Goal: Information Seeking & Learning: Learn about a topic

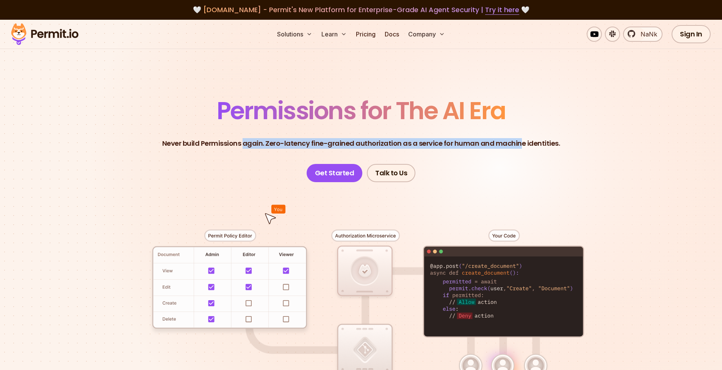
drag, startPoint x: 517, startPoint y: 144, endPoint x: 246, endPoint y: 143, distance: 271.4
click at [246, 143] on p "Never build Permissions again. Zero-latency fine-grained authorization as a ser…" at bounding box center [361, 143] width 398 height 11
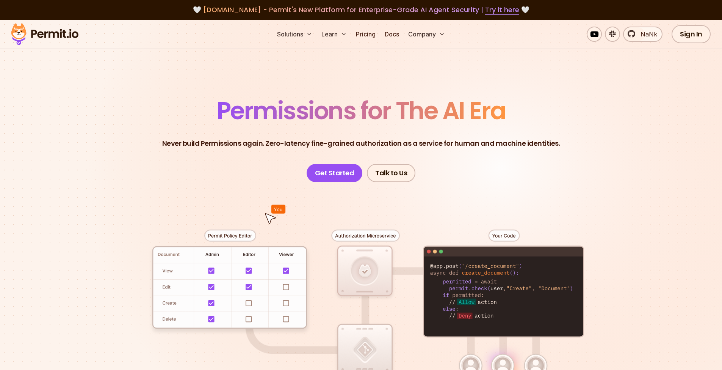
click at [245, 143] on p "Never build Permissions again. Zero-latency fine-grained authorization as a ser…" at bounding box center [361, 143] width 398 height 11
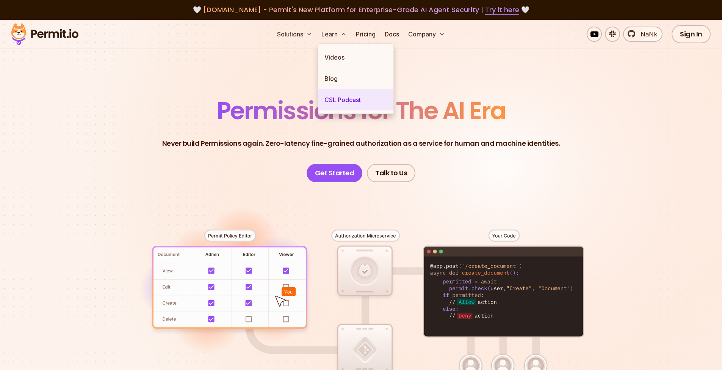
click at [335, 105] on link "CSL Podcast" at bounding box center [355, 99] width 75 height 21
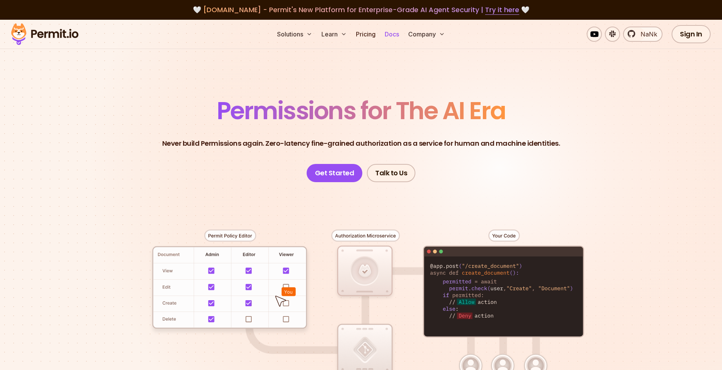
click at [390, 36] on link "Docs" at bounding box center [392, 34] width 20 height 15
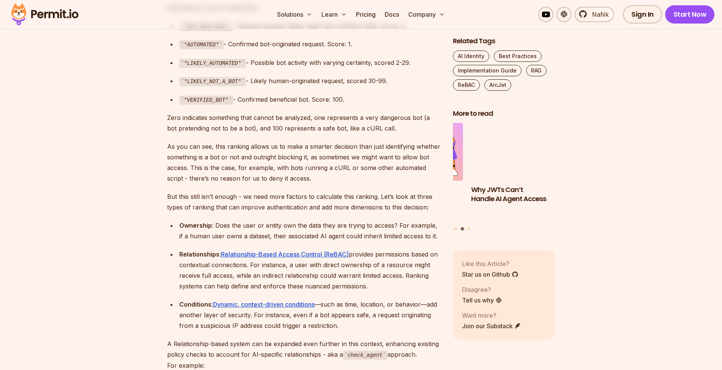
scroll to position [1643, 0]
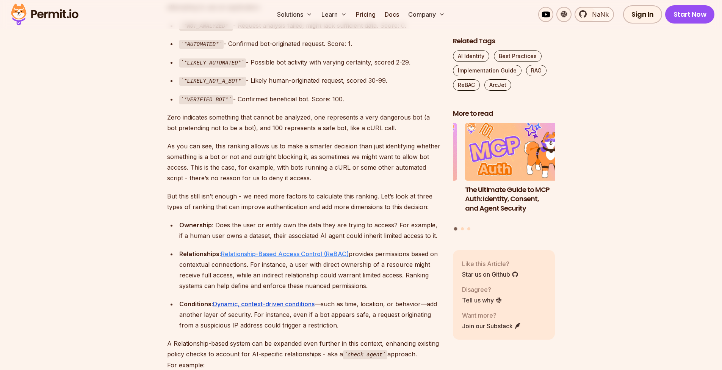
click at [305, 250] on link "Relationship-Based Access Control (ReBAC)" at bounding box center [285, 254] width 128 height 8
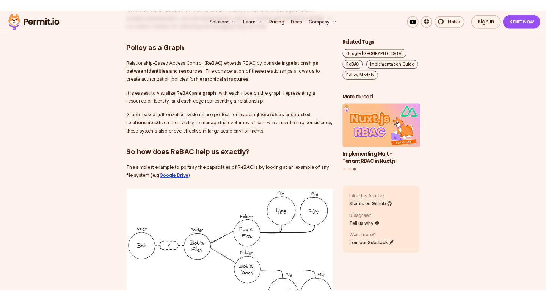
scroll to position [689, 0]
